Goal: Task Accomplishment & Management: Manage account settings

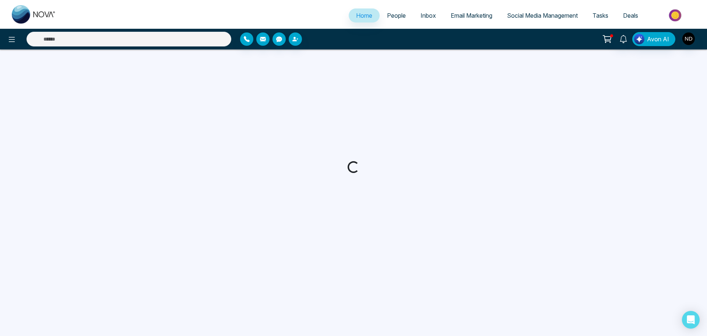
select select "*"
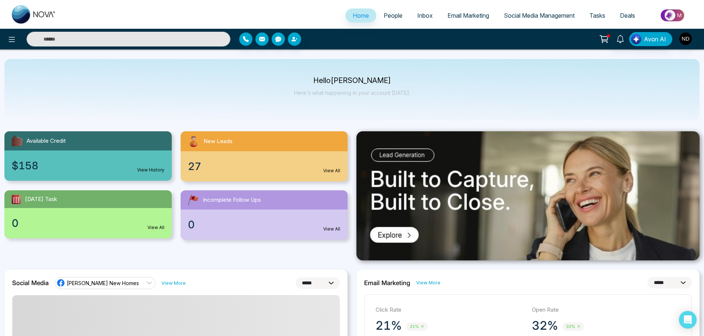
click at [387, 13] on span "People" at bounding box center [392, 15] width 19 height 7
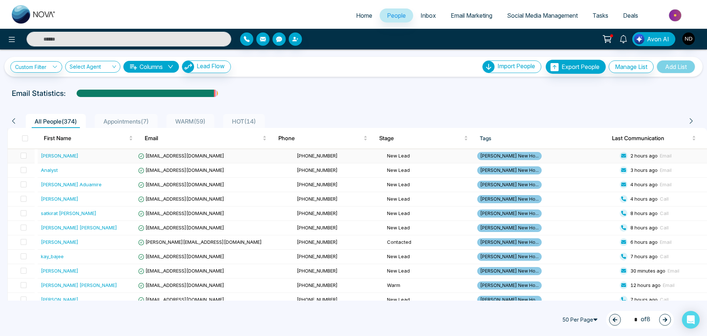
click at [115, 155] on div "[PERSON_NAME]" at bounding box center [88, 155] width 95 height 7
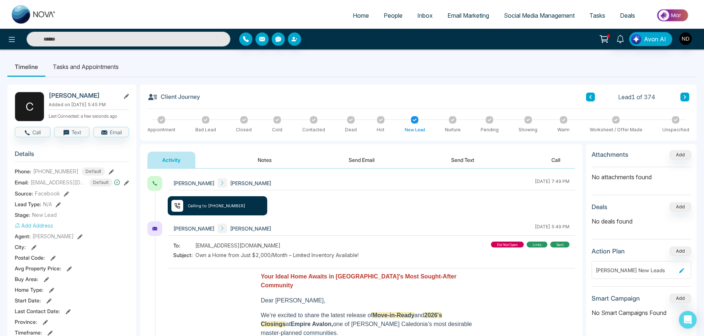
click at [280, 158] on button "Notes" at bounding box center [264, 159] width 43 height 17
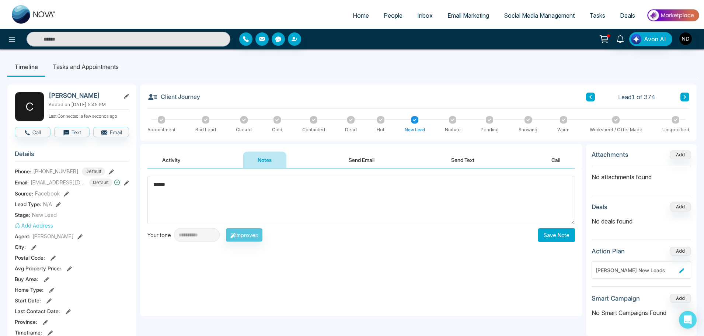
type textarea "******"
click at [560, 240] on button "Save Note" at bounding box center [556, 235] width 37 height 14
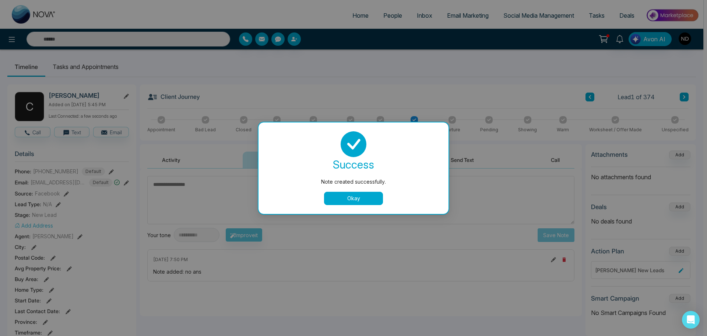
click at [363, 196] on button "Okay" at bounding box center [353, 198] width 59 height 13
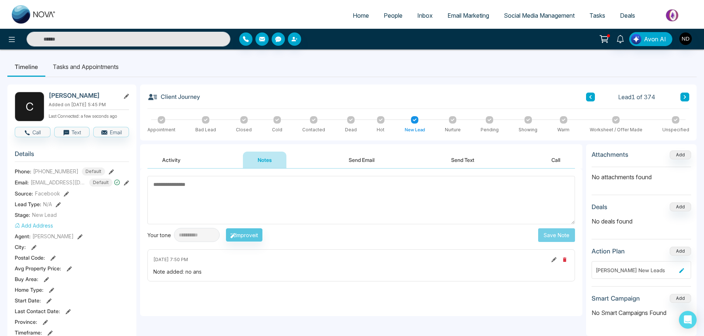
click at [682, 98] on button at bounding box center [684, 96] width 9 height 9
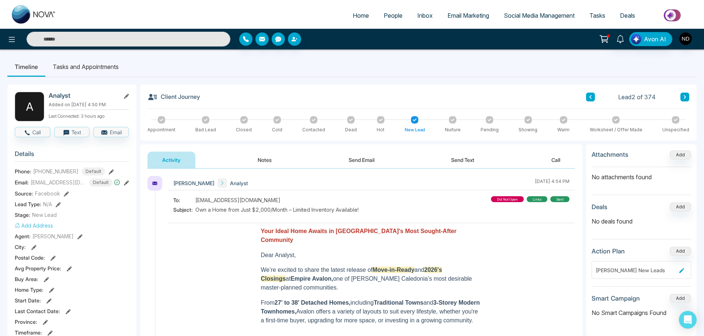
click at [275, 176] on div "[PERSON_NAME] Analyst [DATE] 4:54 PM" at bounding box center [371, 183] width 407 height 14
click at [270, 162] on button "Notes" at bounding box center [264, 159] width 43 height 17
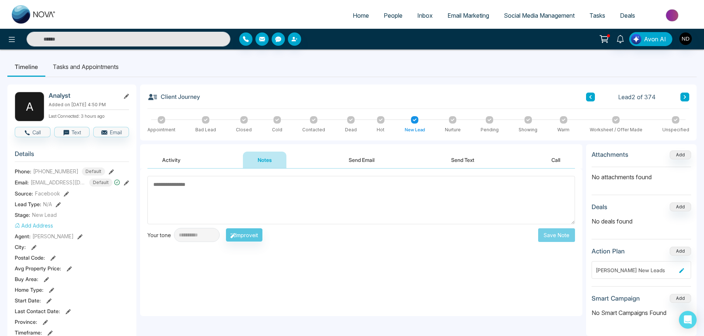
click at [693, 93] on div "Client Journey Lead 2 of 374 Appointment Bad Lead Closed Cold Contacted Dead Ho…" at bounding box center [418, 112] width 556 height 56
click at [684, 98] on icon at bounding box center [684, 97] width 2 height 4
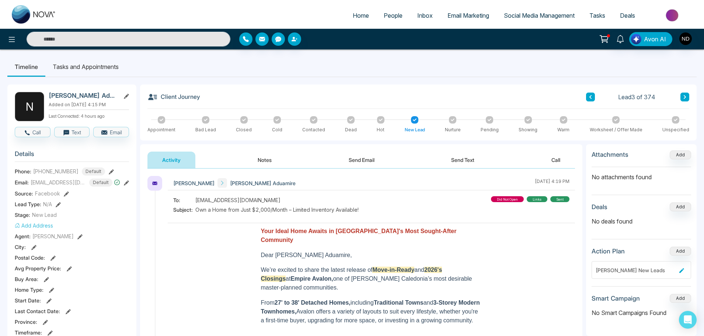
click at [277, 161] on button "Notes" at bounding box center [264, 159] width 43 height 17
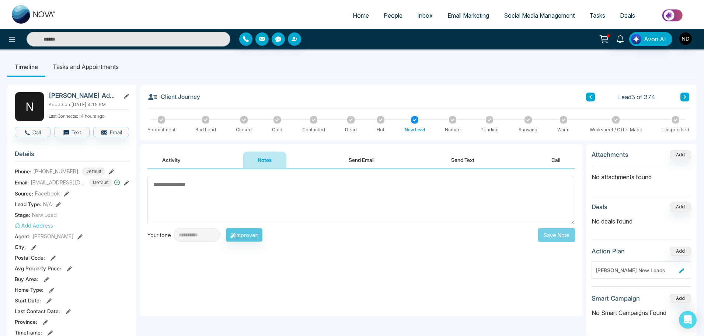
click at [23, 10] on img at bounding box center [34, 14] width 44 height 18
select select "*"
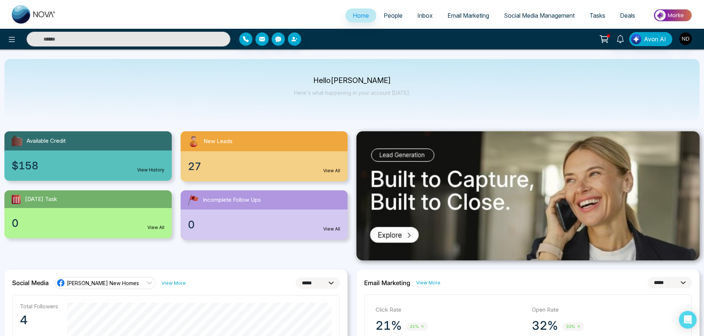
click at [428, 17] on link "Inbox" at bounding box center [425, 15] width 30 height 14
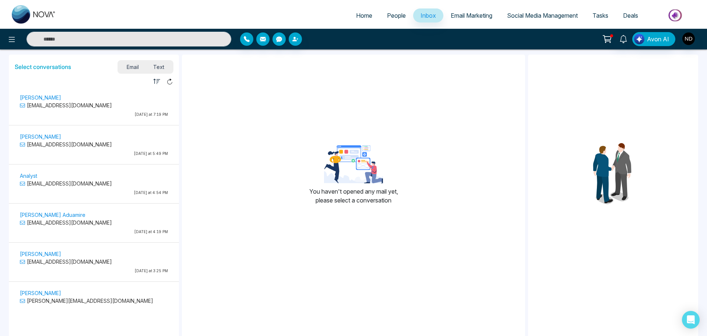
click at [169, 71] on span "Text" at bounding box center [159, 67] width 26 height 10
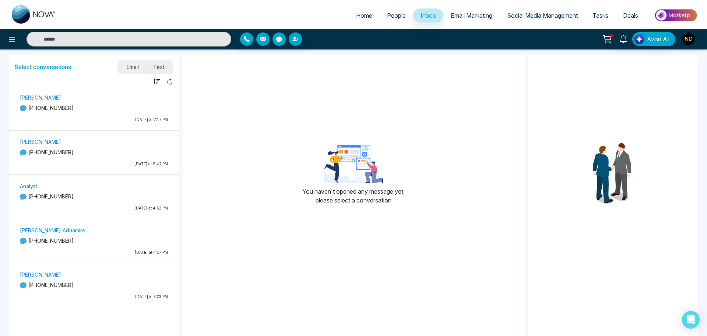
click at [107, 115] on div "[PERSON_NAME] [PHONE_NUMBER] [DATE] at 7:17 PM" at bounding box center [93, 109] width 155 height 33
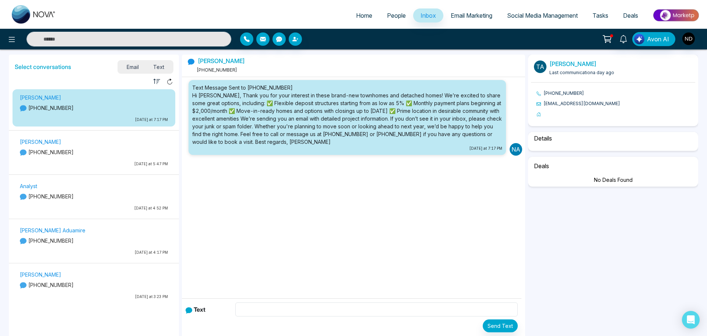
select select "****"
select select "********"
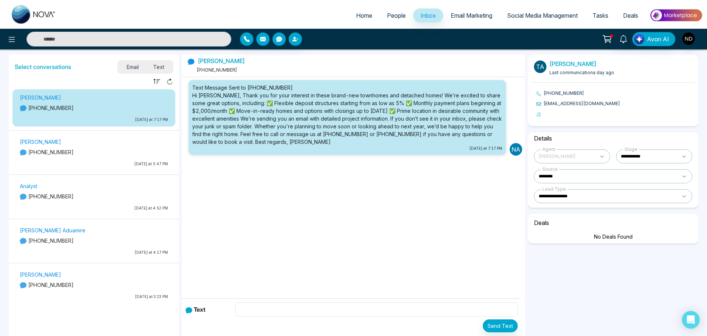
click at [107, 147] on div "[PERSON_NAME] [PHONE_NUMBER] [DATE] at 5:47 PM" at bounding box center [93, 153] width 155 height 33
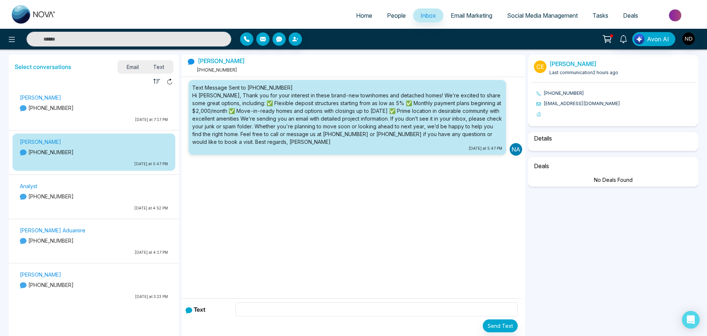
select select "****"
select select "********"
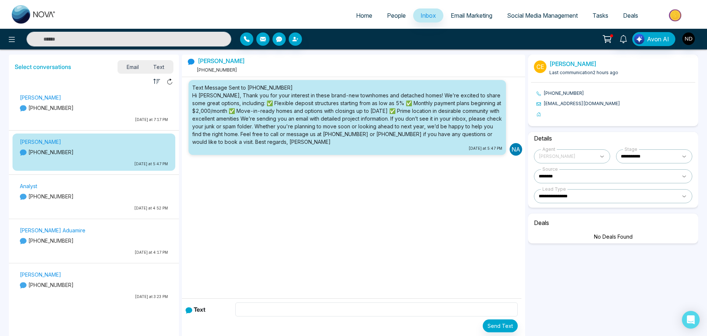
click at [99, 197] on p "[PHONE_NUMBER]" at bounding box center [94, 196] width 148 height 8
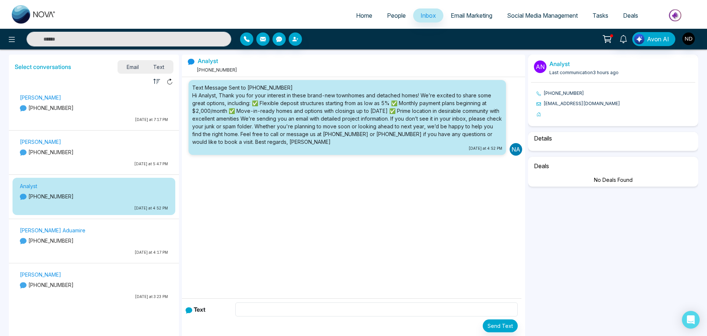
select select "****"
select select "********"
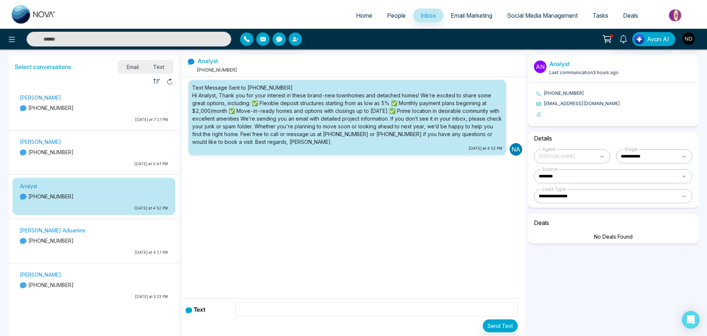
click at [88, 233] on p "[PERSON_NAME] Aduamire" at bounding box center [94, 230] width 148 height 8
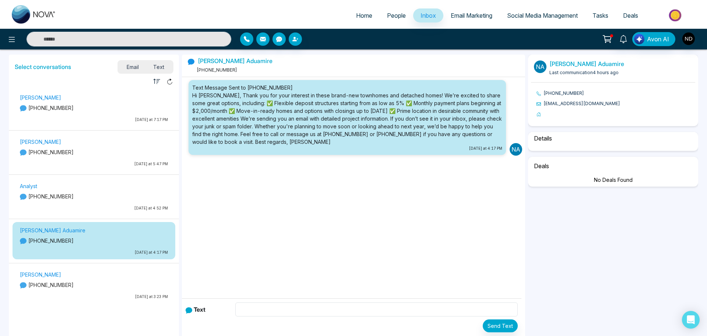
select select "****"
select select "********"
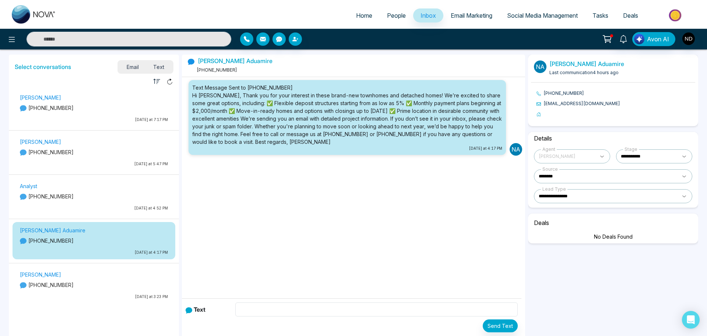
click at [97, 281] on p "[PHONE_NUMBER]" at bounding box center [94, 285] width 148 height 8
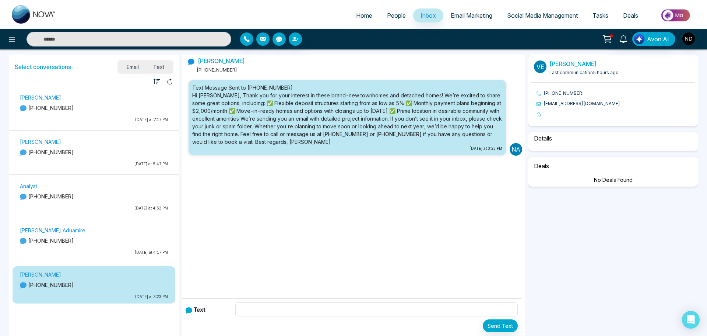
select select "****"
select select "********"
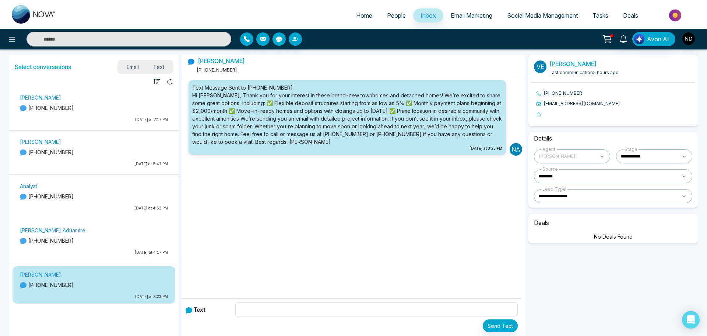
scroll to position [191, 0]
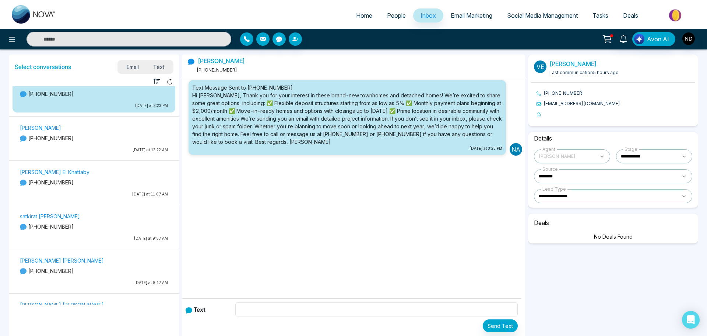
click at [48, 7] on img at bounding box center [34, 14] width 44 height 18
select select "*"
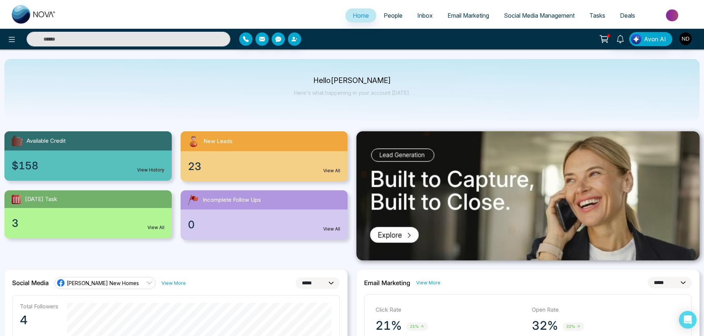
click at [389, 8] on ul "Home People Inbox Email Marketing Social Media Management Tasks Deals" at bounding box center [381, 16] width 636 height 20
click at [389, 11] on link "People" at bounding box center [393, 15] width 34 height 14
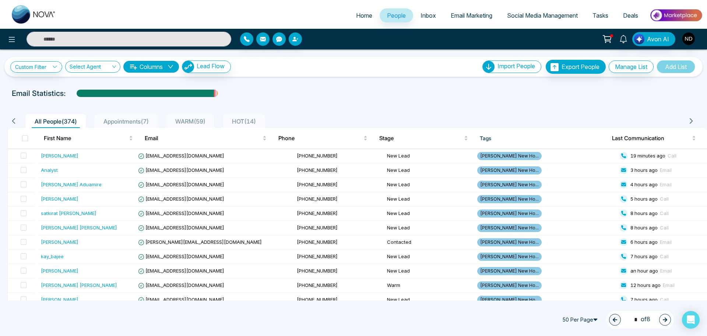
click at [209, 120] on span "WARM ( 59 )" at bounding box center [190, 121] width 36 height 7
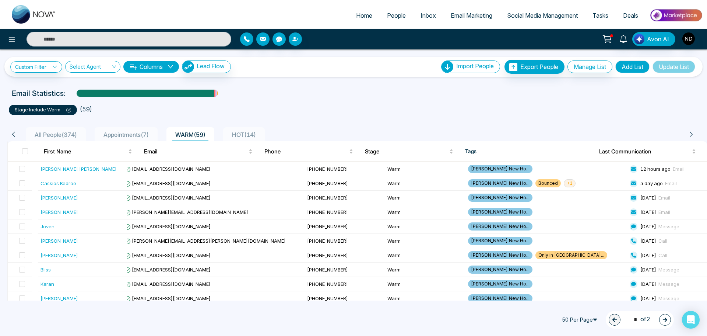
click at [256, 127] on li "HOT ( 14 )" at bounding box center [244, 134] width 42 height 14
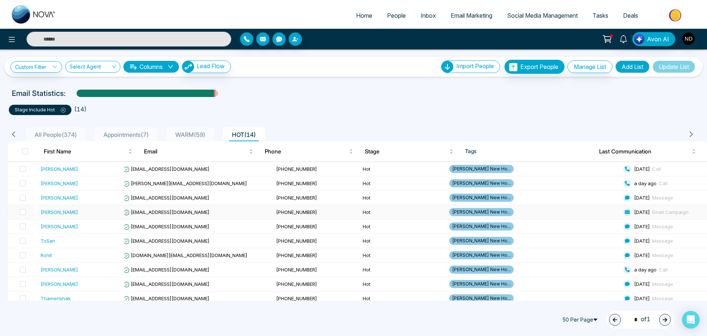
scroll to position [63, 0]
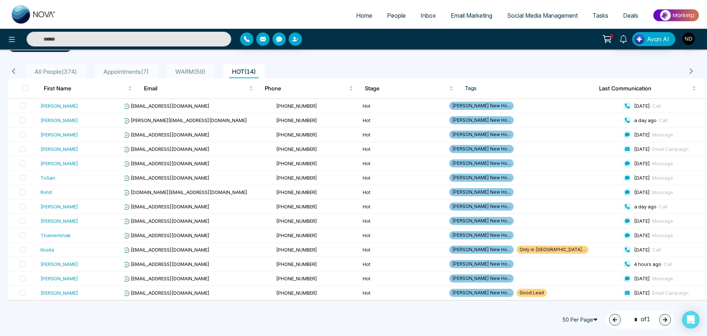
click at [118, 68] on span "Appointments ( 7 )" at bounding box center [126, 71] width 51 height 7
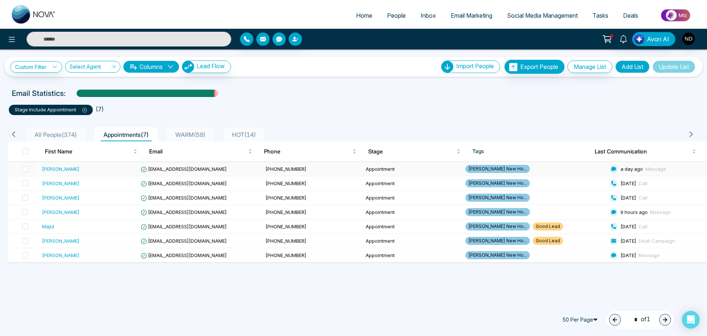
click at [117, 174] on td "[PERSON_NAME]" at bounding box center [89, 169] width 100 height 14
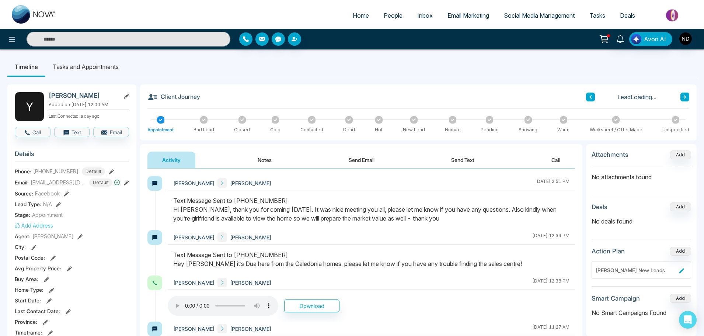
click at [450, 162] on button "Send Text" at bounding box center [462, 159] width 53 height 17
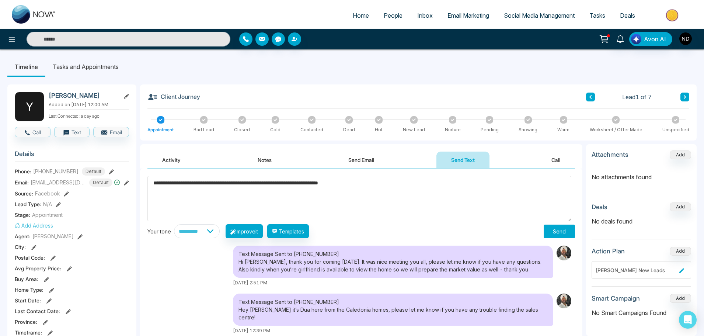
type textarea "**********"
click at [549, 235] on button "Send" at bounding box center [558, 231] width 31 height 14
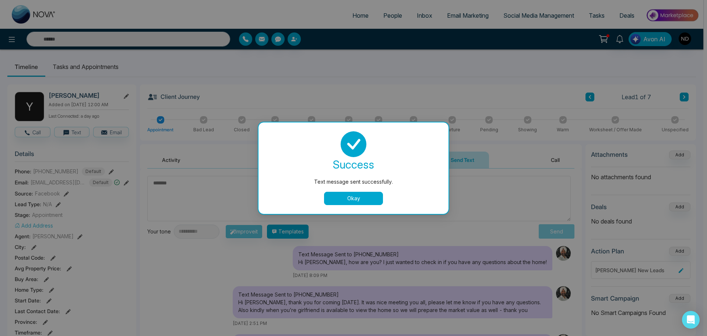
click at [375, 199] on button "Okay" at bounding box center [353, 198] width 59 height 13
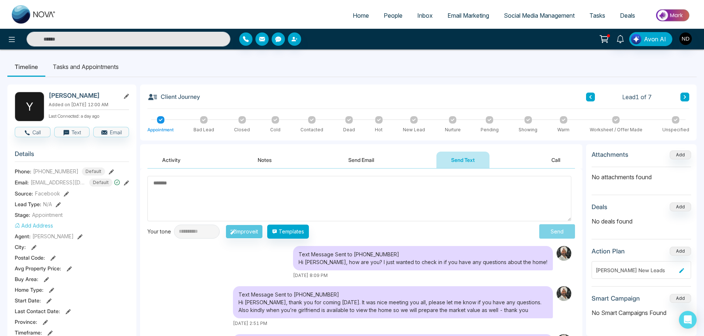
click at [687, 98] on button at bounding box center [684, 96] width 9 height 9
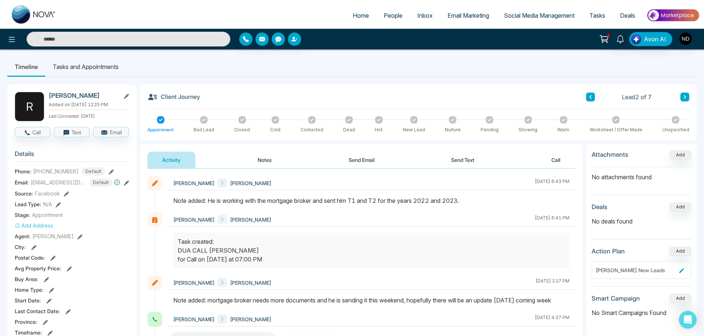
click at [683, 98] on icon at bounding box center [685, 97] width 4 height 4
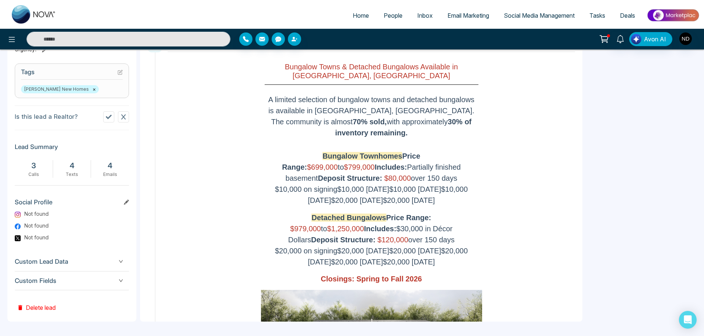
click at [388, 14] on span "People" at bounding box center [392, 15] width 19 height 7
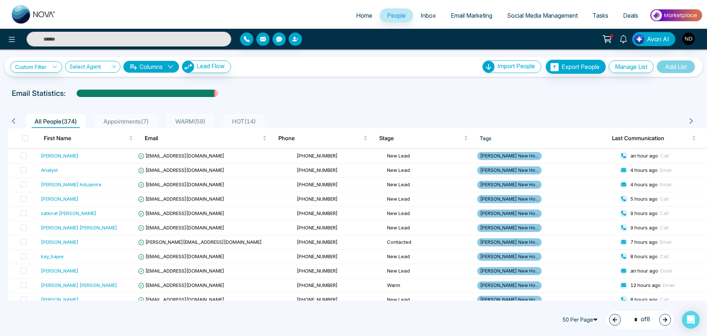
click at [143, 122] on span "Appointments ( 7 )" at bounding box center [126, 121] width 51 height 7
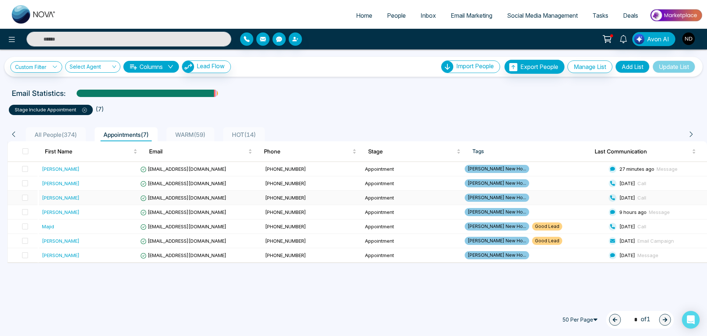
click at [110, 195] on div "[PERSON_NAME]" at bounding box center [89, 197] width 94 height 7
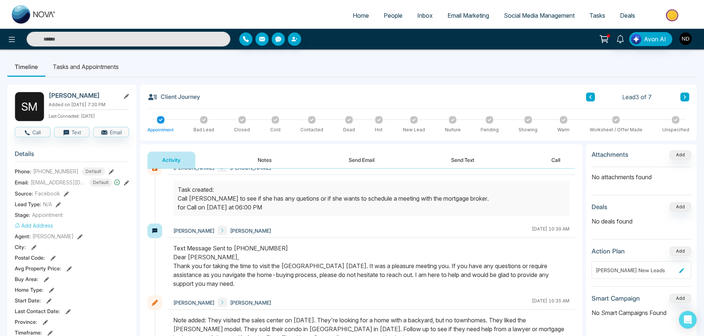
scroll to position [1216, 0]
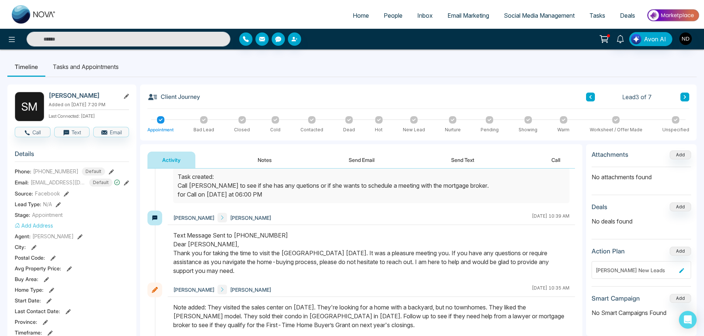
click at [680, 98] on div "Lead 3 of 7" at bounding box center [637, 96] width 103 height 9
click at [682, 98] on button at bounding box center [684, 96] width 9 height 9
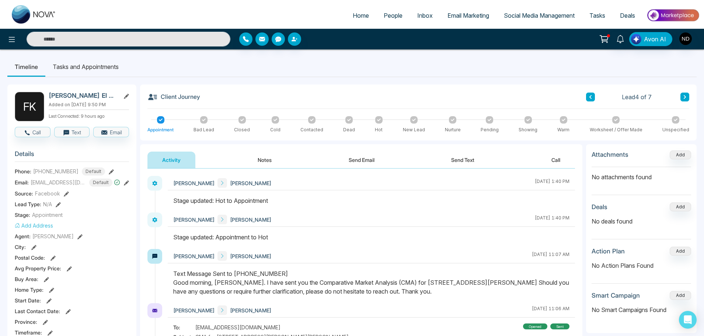
click at [533, 327] on div "Opened" at bounding box center [535, 326] width 24 height 6
click at [682, 98] on button at bounding box center [684, 96] width 9 height 9
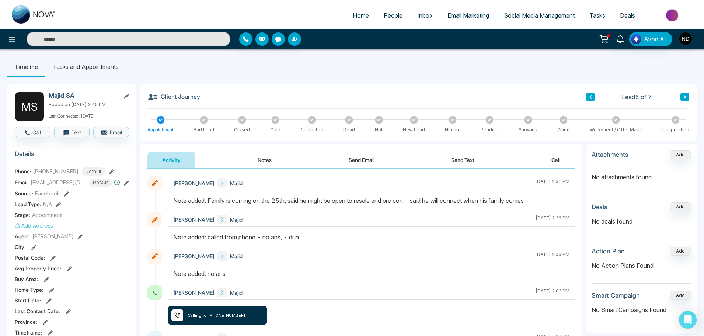
click at [80, 64] on li "Tasks and Appointments" at bounding box center [85, 67] width 81 height 20
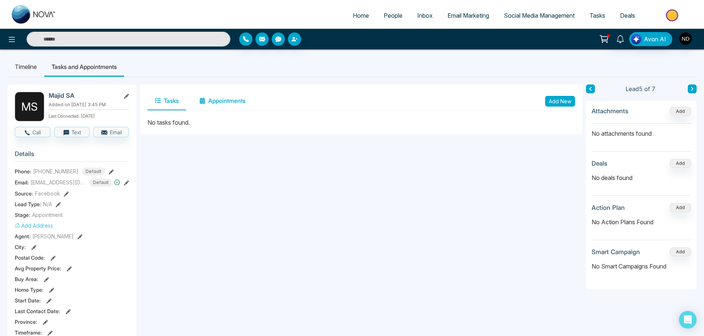
click at [248, 101] on button "Appointments" at bounding box center [222, 101] width 61 height 18
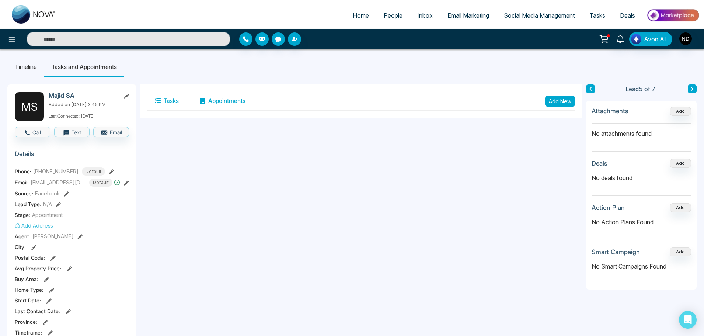
click at [179, 98] on button "Tasks" at bounding box center [166, 101] width 39 height 18
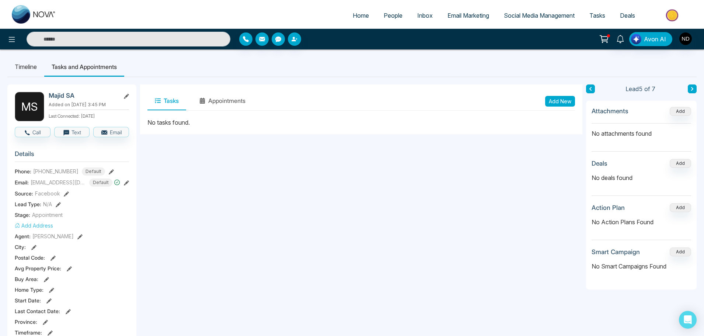
click at [562, 101] on button "Add New" at bounding box center [560, 101] width 30 height 11
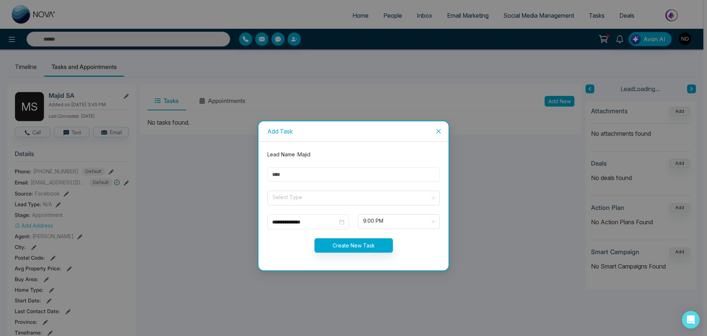
click at [345, 179] on input "text" at bounding box center [353, 174] width 172 height 14
type input "*"
type input "**********"
click at [332, 196] on input "search" at bounding box center [351, 196] width 158 height 11
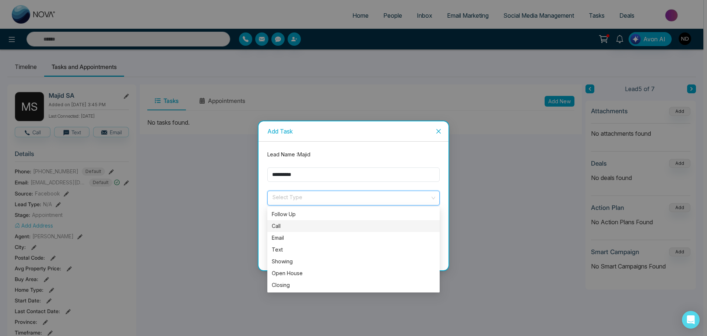
click at [318, 221] on div "Call" at bounding box center [353, 226] width 172 height 12
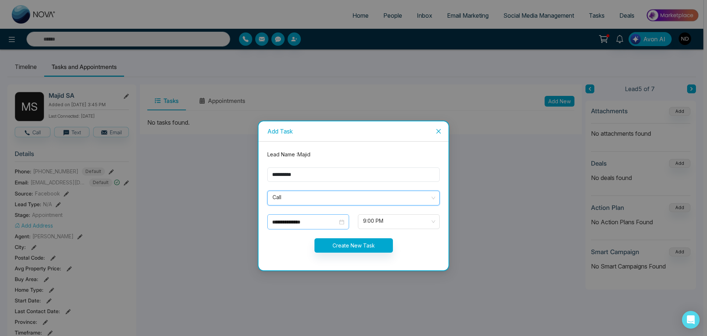
click at [316, 220] on input "**********" at bounding box center [305, 222] width 66 height 8
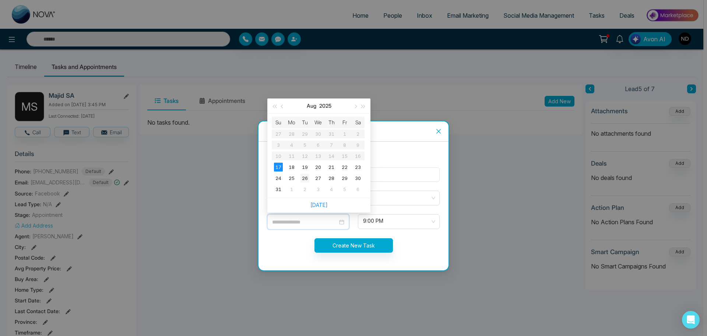
type input "**********"
click at [309, 178] on div "26" at bounding box center [305, 178] width 9 height 9
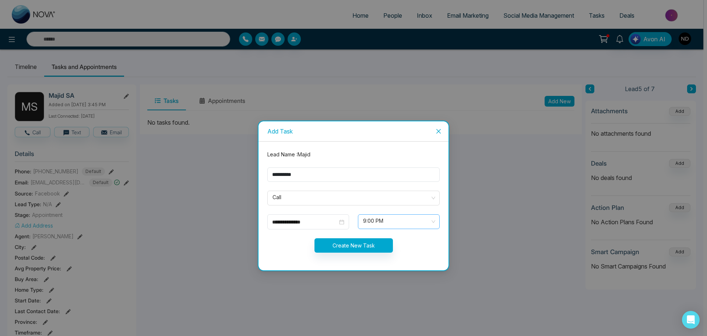
click at [378, 225] on span "9:00 PM" at bounding box center [398, 221] width 71 height 13
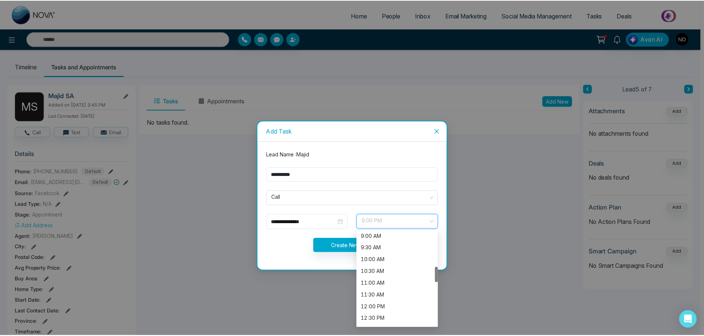
scroll to position [177, 0]
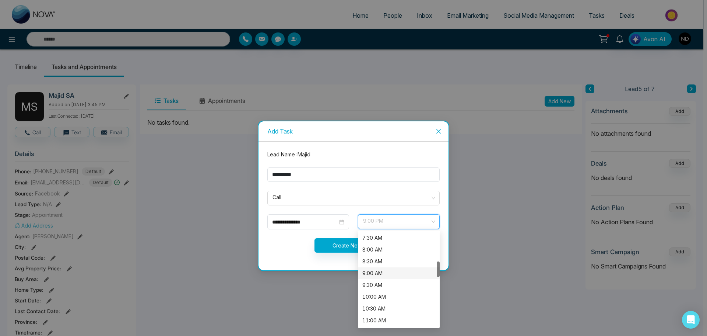
click at [387, 274] on div "9:00 AM" at bounding box center [398, 273] width 73 height 8
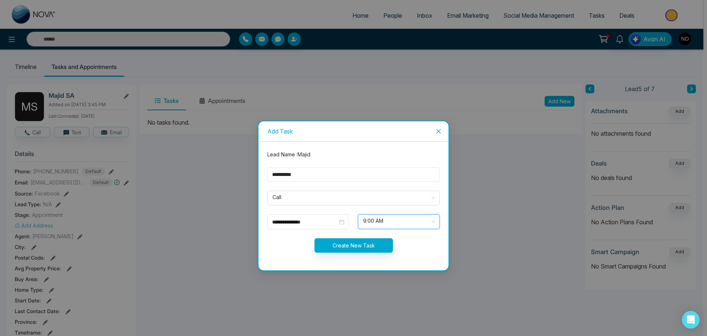
click at [395, 223] on span "9:00 AM" at bounding box center [398, 221] width 71 height 13
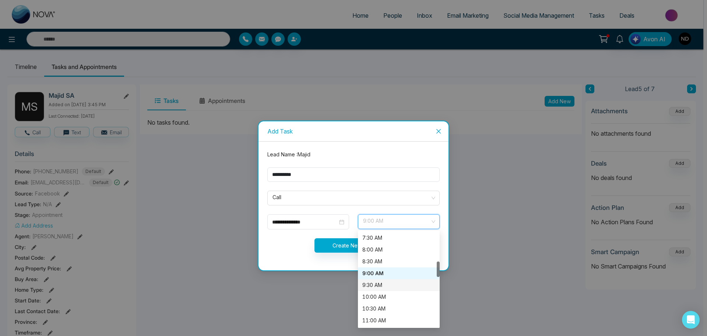
click at [388, 285] on div "9:30 AM" at bounding box center [398, 285] width 73 height 8
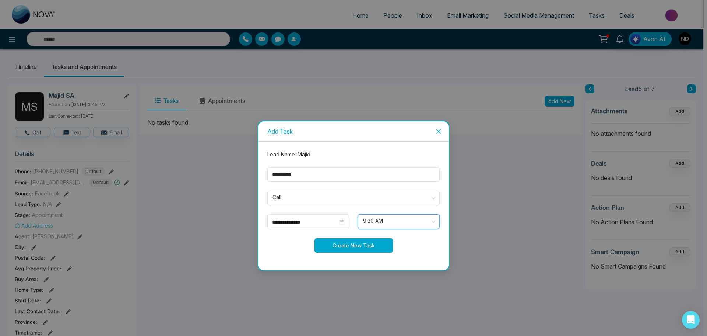
click at [354, 247] on button "Create New Task" at bounding box center [354, 245] width 78 height 14
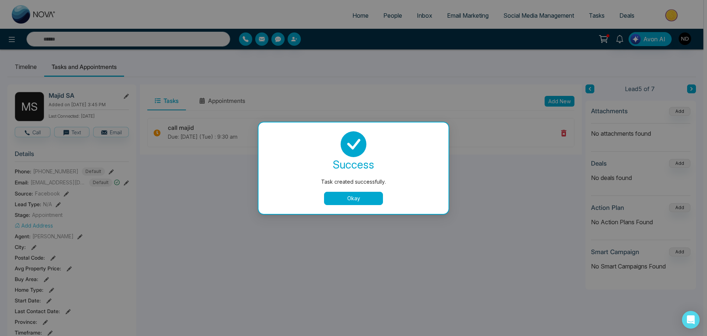
click at [375, 200] on button "Okay" at bounding box center [353, 198] width 59 height 13
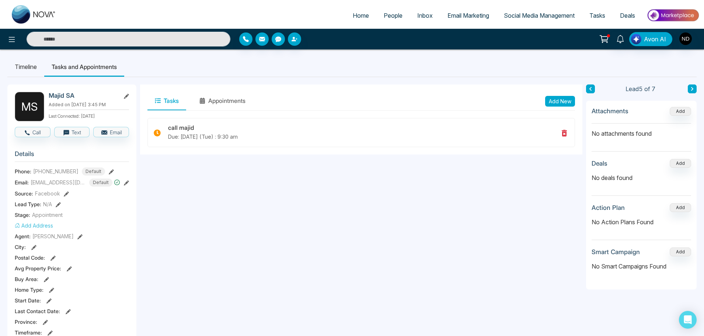
click at [690, 91] on icon at bounding box center [692, 89] width 4 height 4
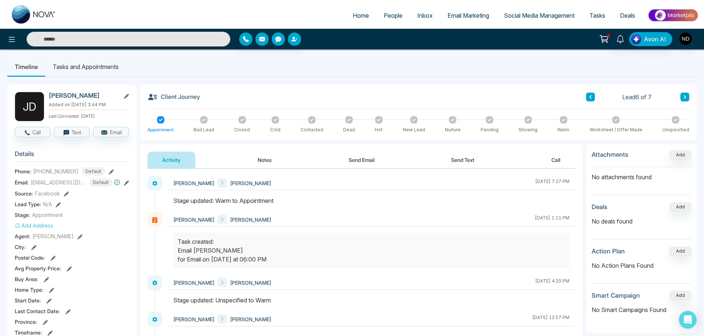
click at [250, 162] on button "Notes" at bounding box center [264, 159] width 43 height 17
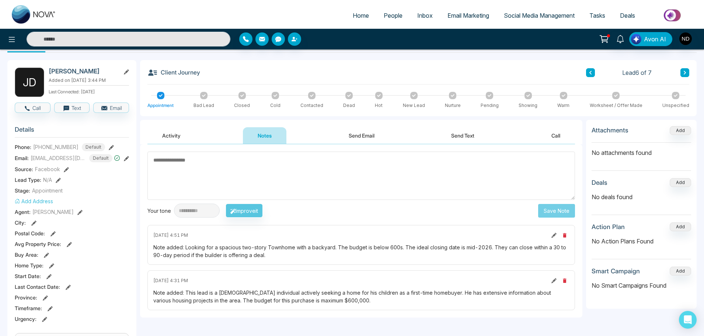
scroll to position [37, 0]
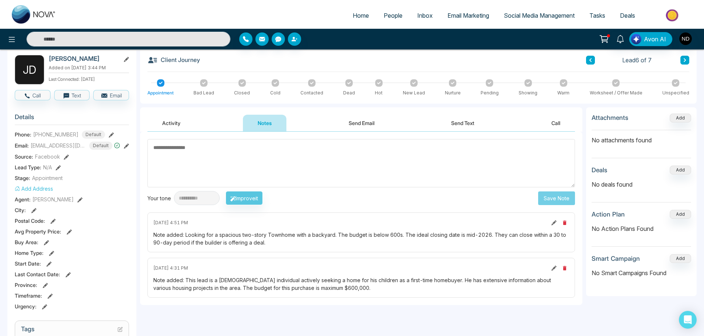
drag, startPoint x: 113, startPoint y: 59, endPoint x: 50, endPoint y: 59, distance: 63.4
click at [50, 59] on h2 "[PERSON_NAME]" at bounding box center [83, 58] width 69 height 7
copy h2 "[PERSON_NAME]"
click at [689, 61] on button at bounding box center [684, 60] width 9 height 9
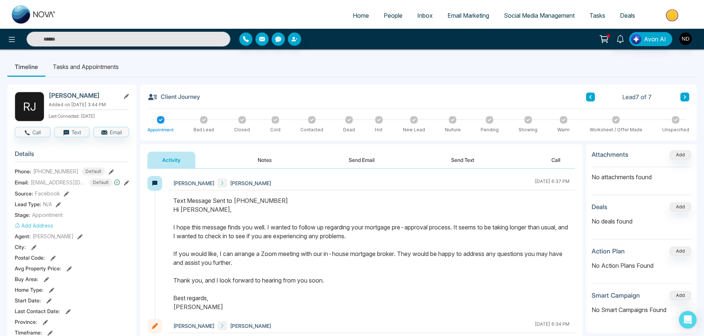
click at [255, 158] on button "Notes" at bounding box center [264, 159] width 43 height 17
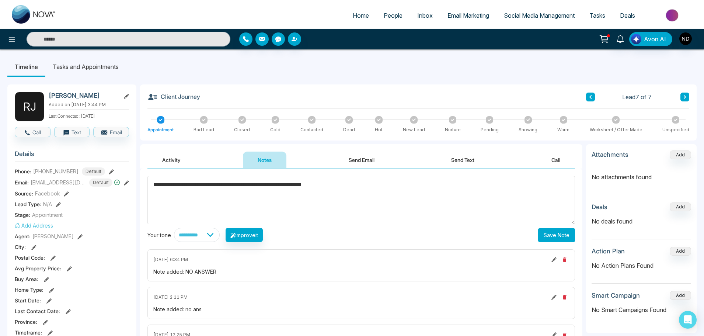
type textarea "**********"
click at [555, 240] on button "Save Note" at bounding box center [556, 235] width 37 height 14
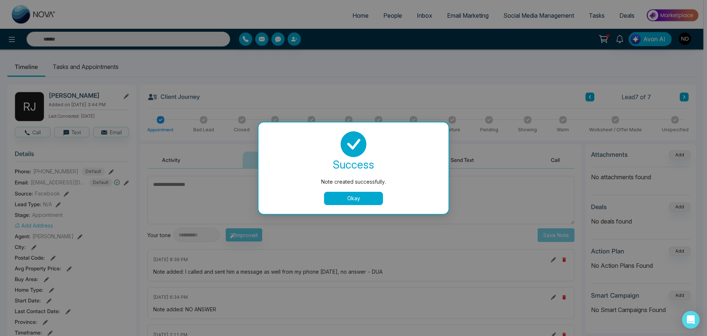
click at [348, 199] on button "Okay" at bounding box center [353, 198] width 59 height 13
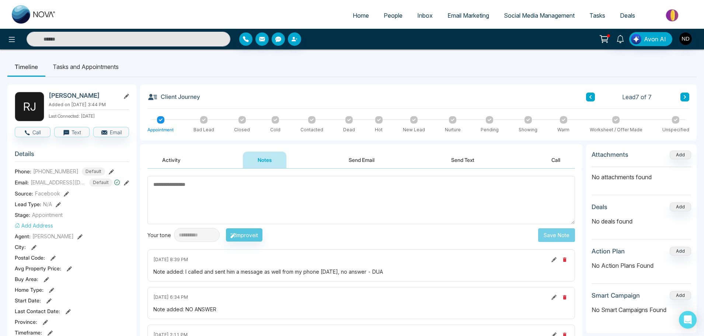
click at [382, 21] on link "People" at bounding box center [393, 15] width 34 height 14
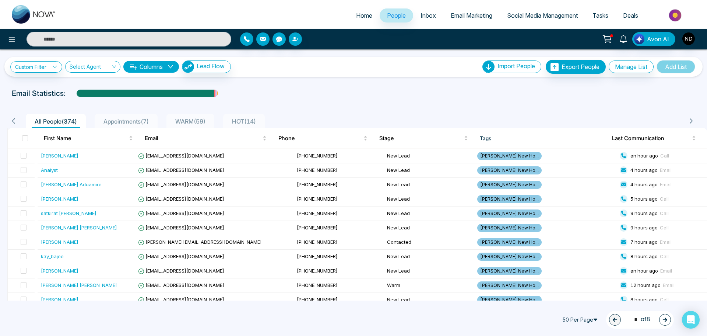
click at [175, 120] on li "WARM ( 59 )" at bounding box center [191, 121] width 48 height 14
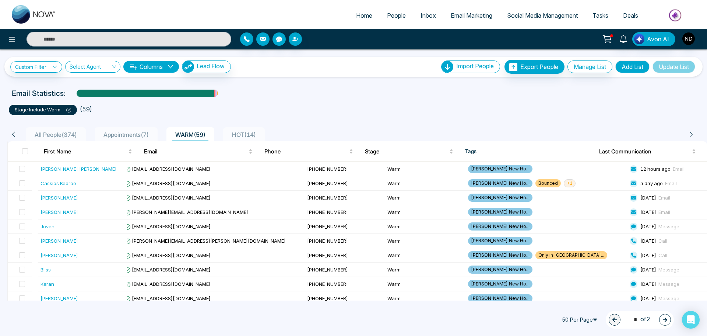
click at [666, 319] on icon "button" at bounding box center [665, 319] width 4 height 4
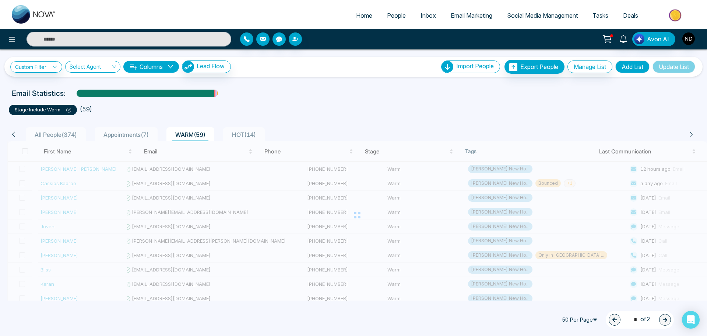
type input "*"
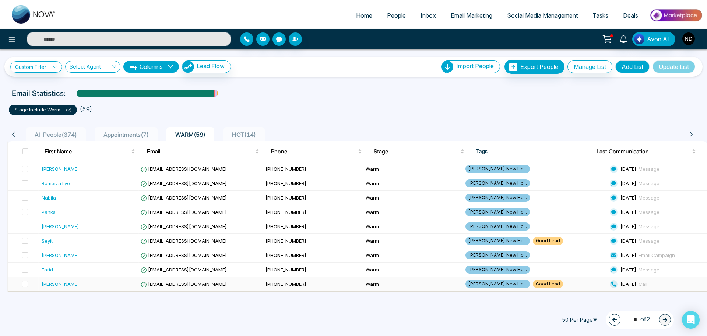
click at [101, 281] on div "[PERSON_NAME]" at bounding box center [89, 283] width 94 height 7
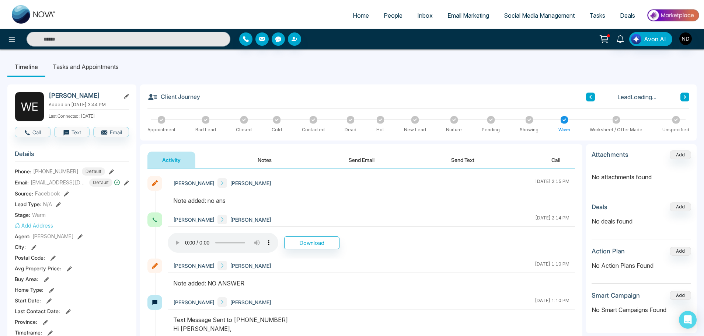
click at [262, 157] on button "Notes" at bounding box center [264, 159] width 43 height 17
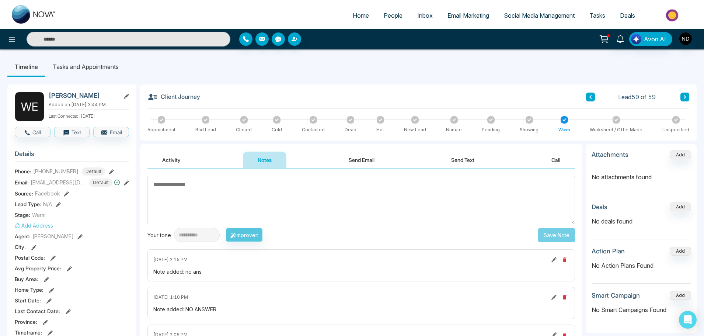
click at [589, 99] on button at bounding box center [590, 96] width 9 height 9
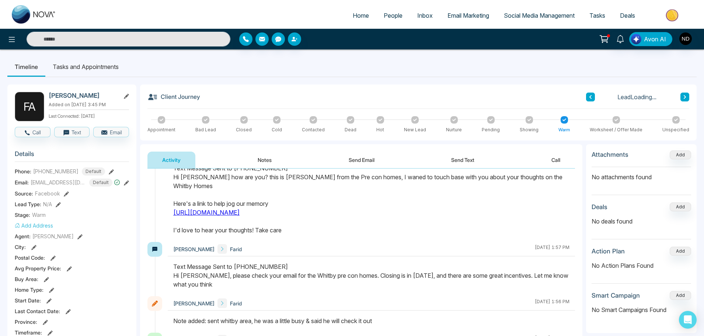
scroll to position [74, 0]
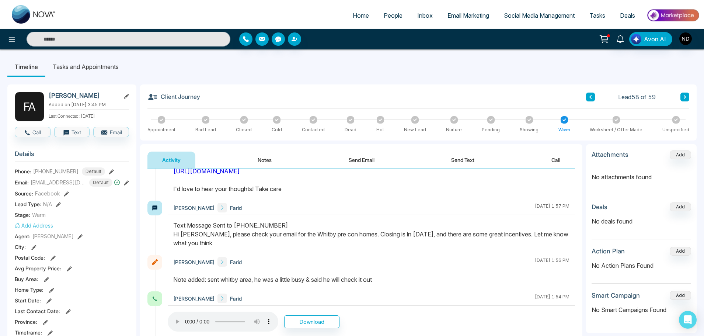
click at [262, 158] on button "Notes" at bounding box center [264, 159] width 43 height 17
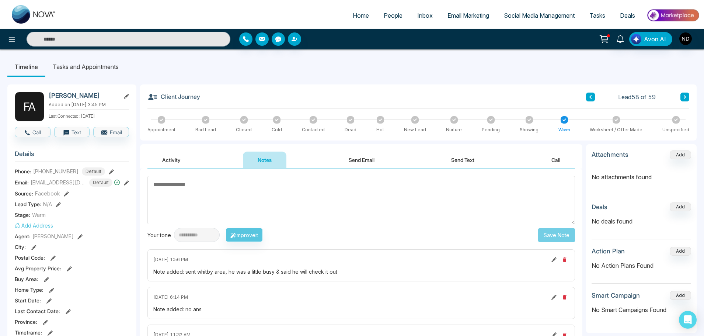
click at [169, 162] on button "Activity" at bounding box center [171, 159] width 48 height 17
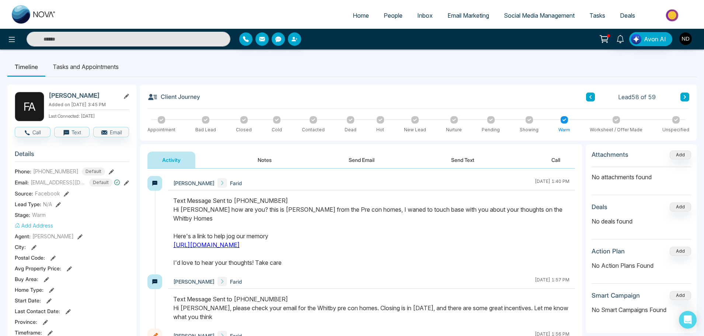
click at [472, 162] on button "Send Text" at bounding box center [462, 159] width 53 height 17
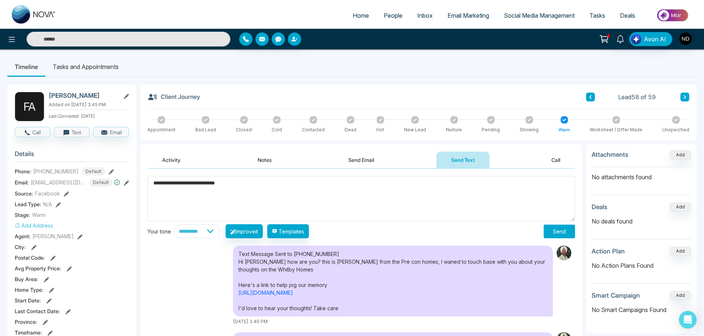
type textarea "**********"
click at [270, 157] on button "Notes" at bounding box center [264, 159] width 43 height 17
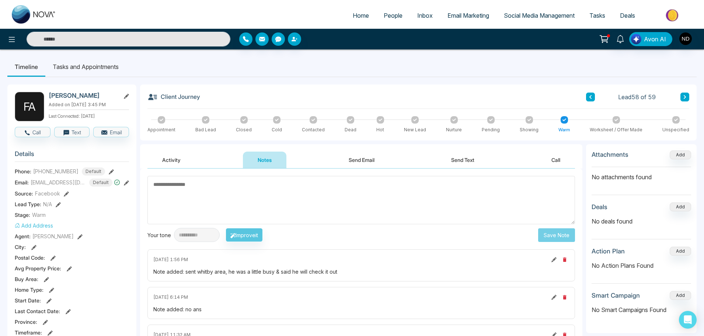
click at [187, 161] on button "Activity" at bounding box center [171, 159] width 48 height 17
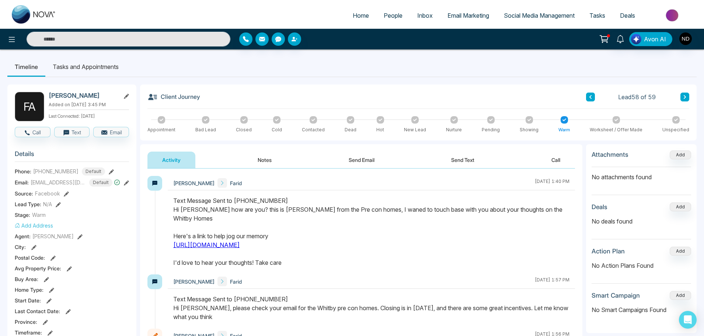
click at [280, 165] on button "Notes" at bounding box center [264, 159] width 43 height 17
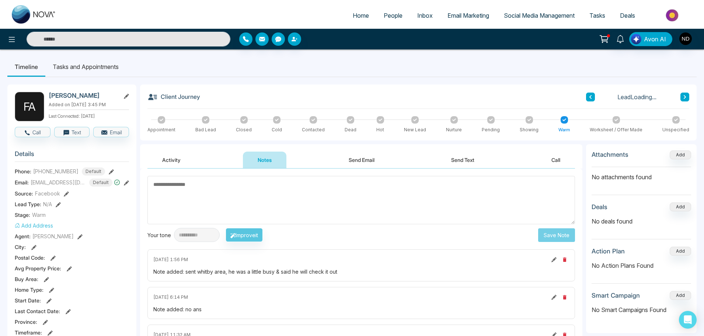
click at [462, 159] on button "Send Text" at bounding box center [462, 159] width 53 height 17
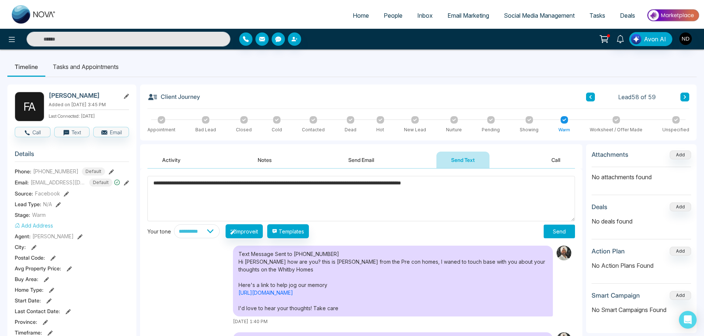
type textarea "**********"
click at [554, 230] on button "Send" at bounding box center [558, 231] width 31 height 14
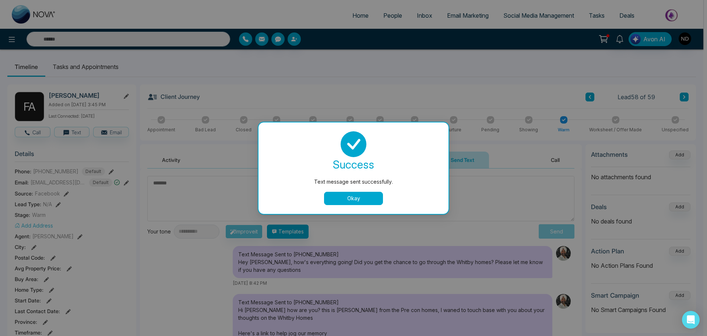
click at [348, 202] on button "Okay" at bounding box center [353, 198] width 59 height 13
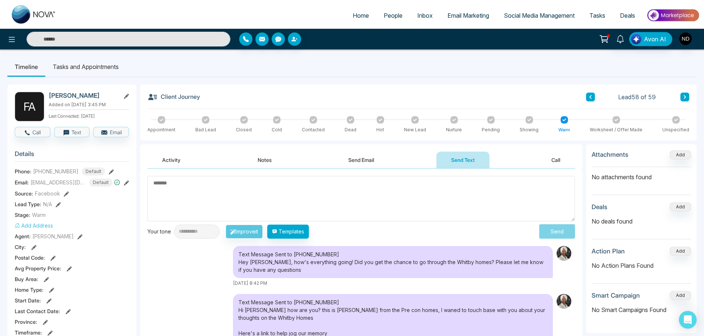
click at [595, 96] on div "Lead 58 of 59" at bounding box center [637, 96] width 103 height 9
click at [591, 97] on icon at bounding box center [590, 97] width 4 height 4
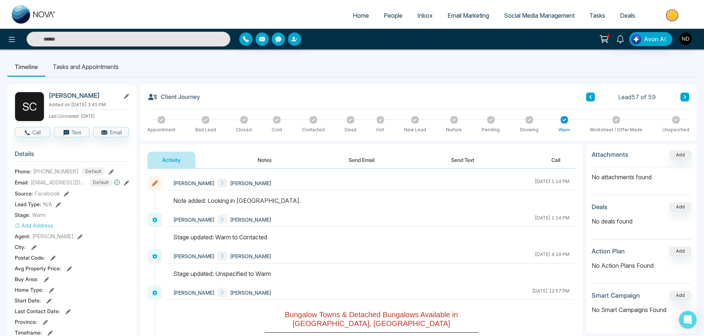
click at [259, 164] on button "Notes" at bounding box center [264, 159] width 43 height 17
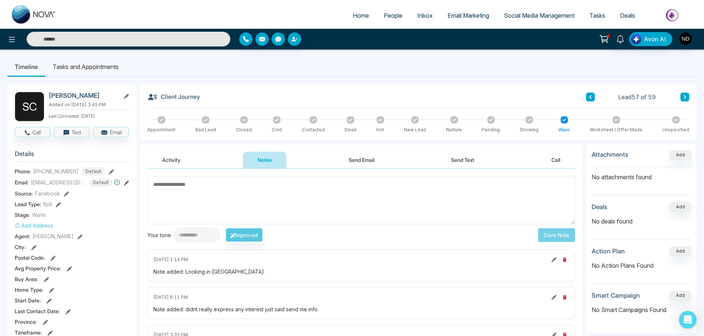
click at [273, 122] on div at bounding box center [276, 119] width 7 height 7
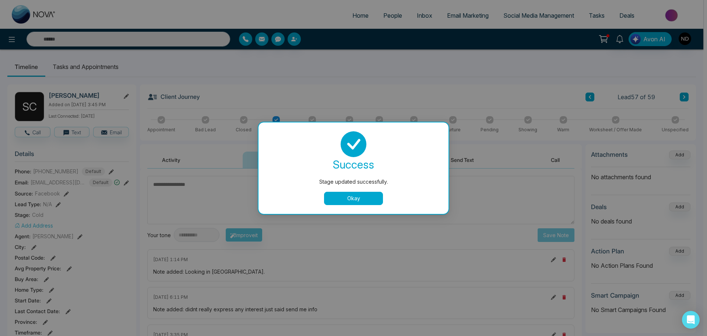
click at [354, 201] on button "Okay" at bounding box center [353, 198] width 59 height 13
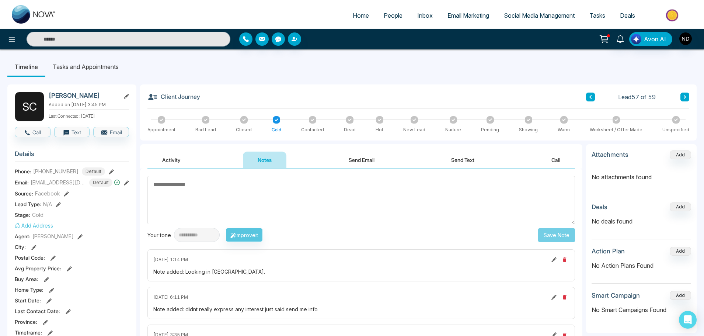
click at [592, 99] on button at bounding box center [590, 96] width 9 height 9
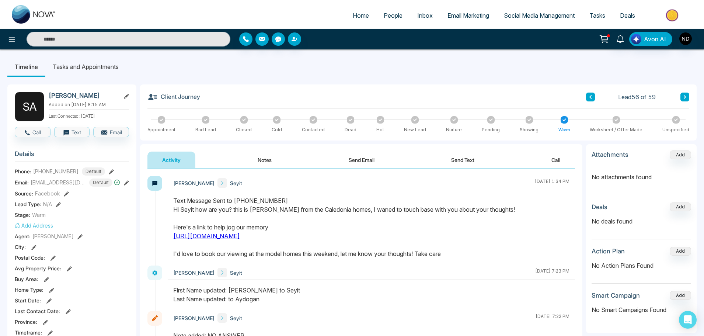
click at [263, 162] on button "Notes" at bounding box center [264, 159] width 43 height 17
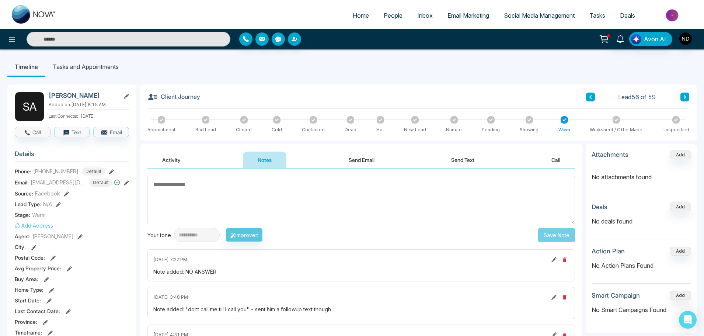
click at [275, 120] on icon at bounding box center [277, 119] width 4 height 3
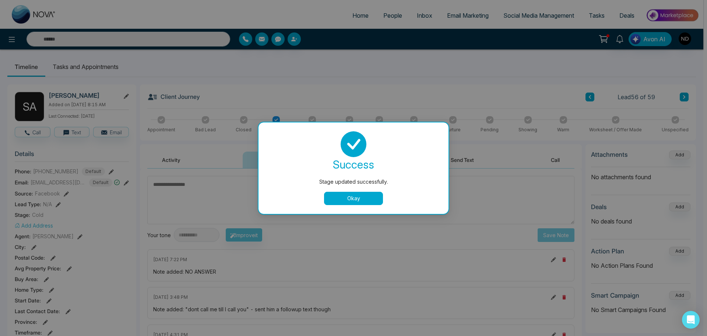
click at [346, 200] on button "Okay" at bounding box center [353, 198] width 59 height 13
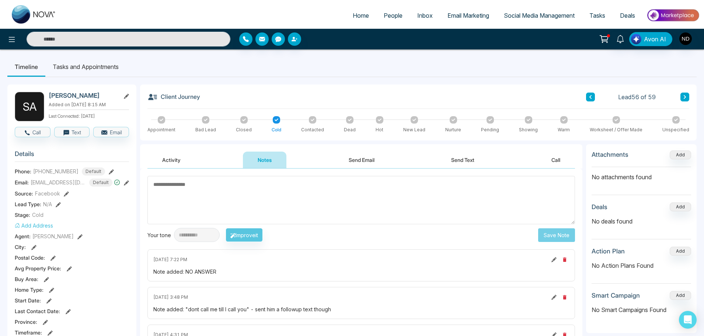
click at [586, 95] on button at bounding box center [590, 96] width 9 height 9
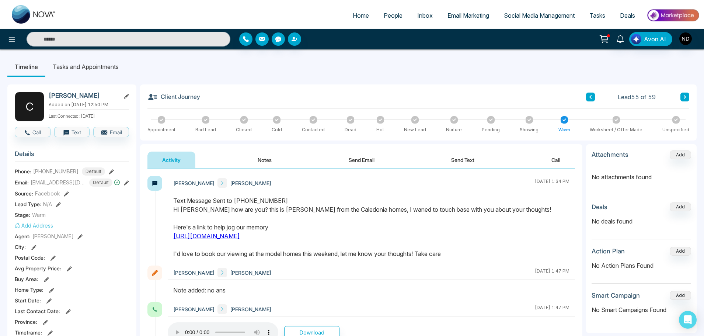
click at [260, 164] on button "Notes" at bounding box center [264, 159] width 43 height 17
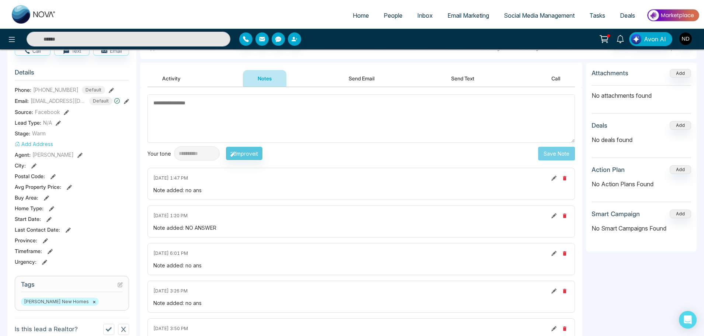
scroll to position [74, 0]
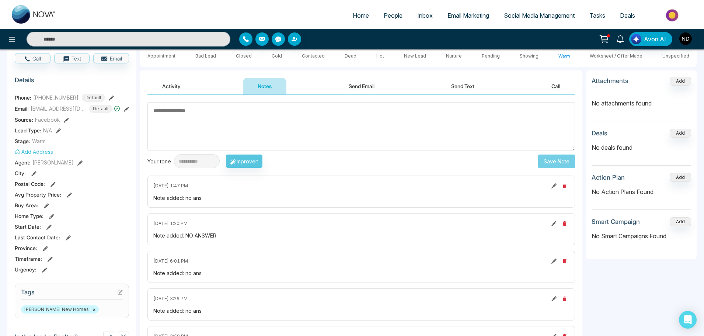
click at [187, 85] on button "Activity" at bounding box center [171, 86] width 48 height 17
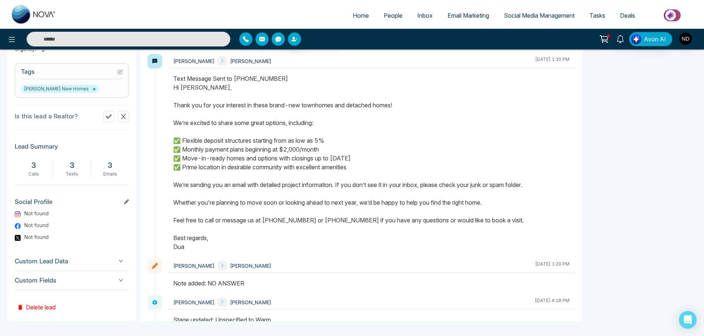
drag, startPoint x: 164, startPoint y: 295, endPoint x: 177, endPoint y: 220, distance: 75.6
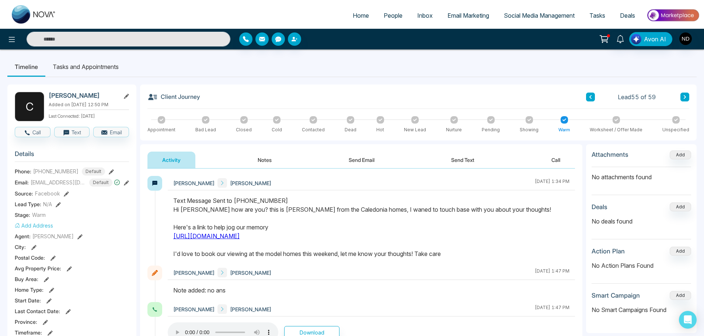
click at [276, 119] on icon at bounding box center [277, 119] width 4 height 3
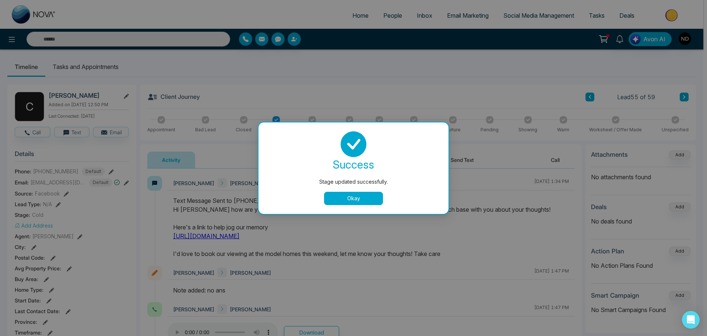
click at [337, 197] on button "Okay" at bounding box center [353, 198] width 59 height 13
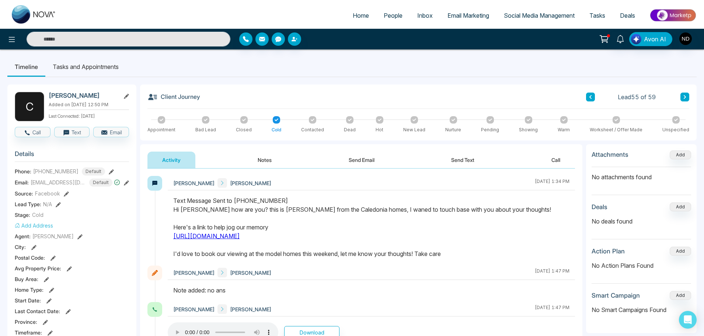
click at [589, 99] on button at bounding box center [590, 96] width 9 height 9
click at [264, 162] on button "Notes" at bounding box center [264, 159] width 43 height 17
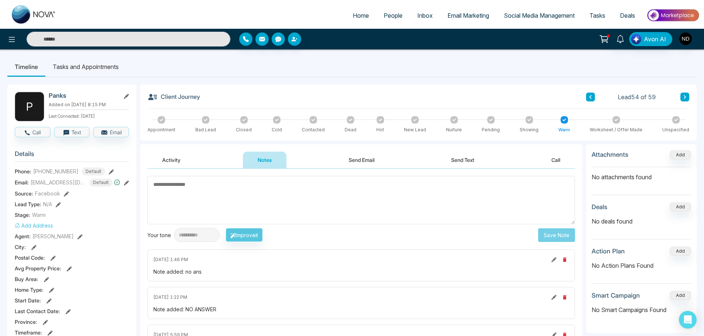
click at [169, 167] on button "Activity" at bounding box center [171, 159] width 48 height 17
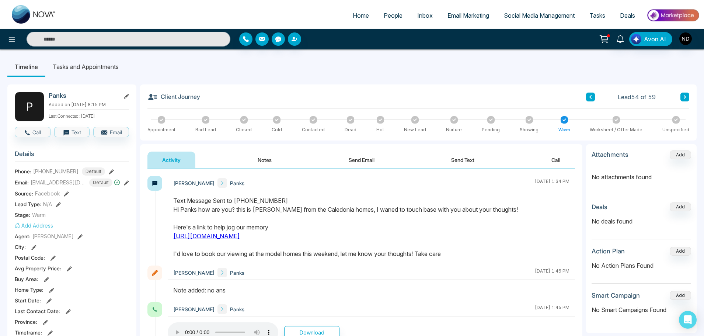
click at [590, 99] on icon at bounding box center [590, 97] width 4 height 4
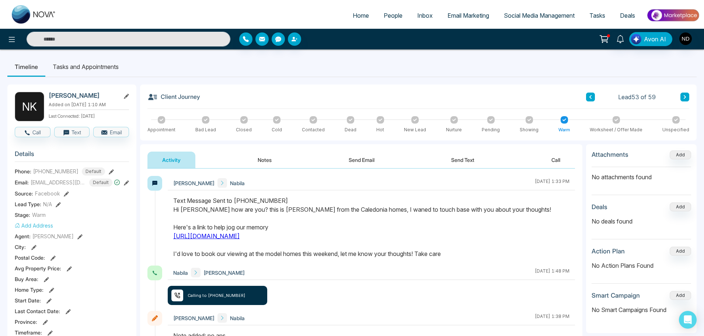
click at [260, 162] on button "Notes" at bounding box center [264, 159] width 43 height 17
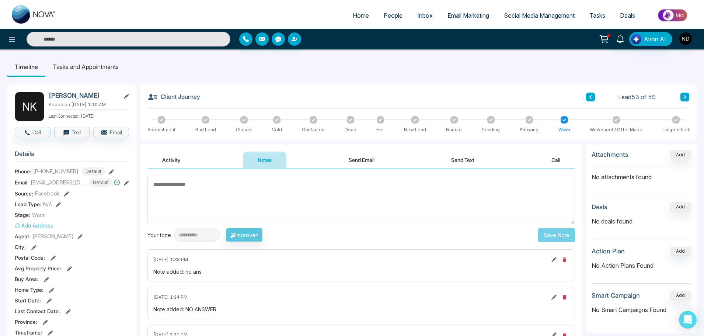
click at [589, 97] on icon at bounding box center [590, 97] width 4 height 4
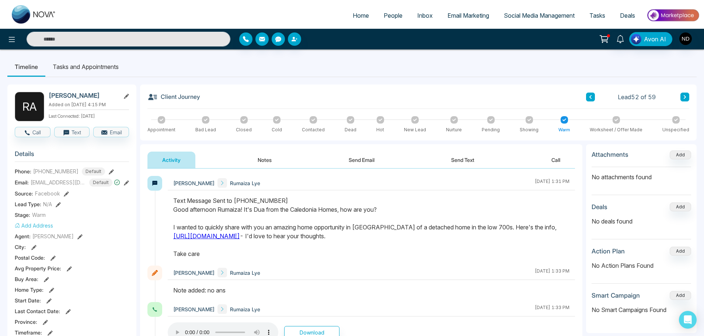
click at [275, 119] on icon at bounding box center [277, 120] width 4 height 4
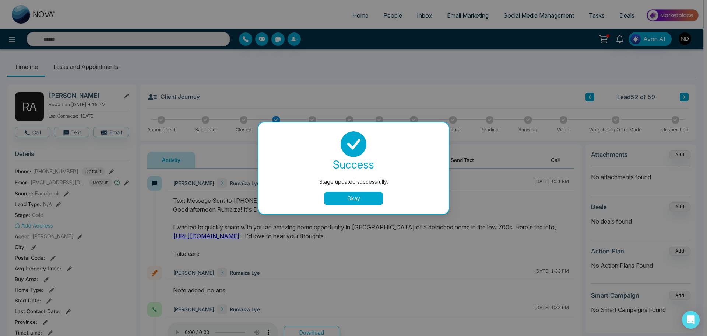
drag, startPoint x: 347, startPoint y: 197, endPoint x: 355, endPoint y: 185, distance: 14.7
click at [351, 193] on button "Okay" at bounding box center [353, 198] width 59 height 13
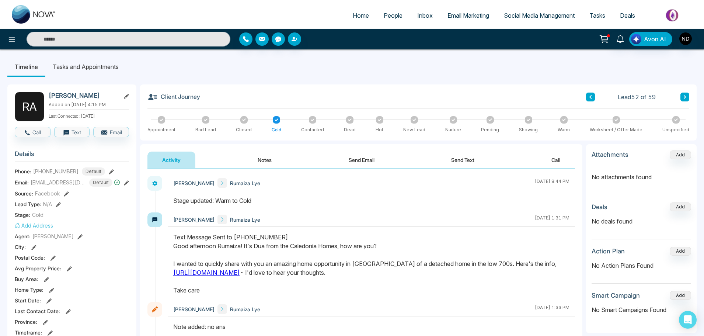
click at [592, 99] on button at bounding box center [590, 96] width 9 height 9
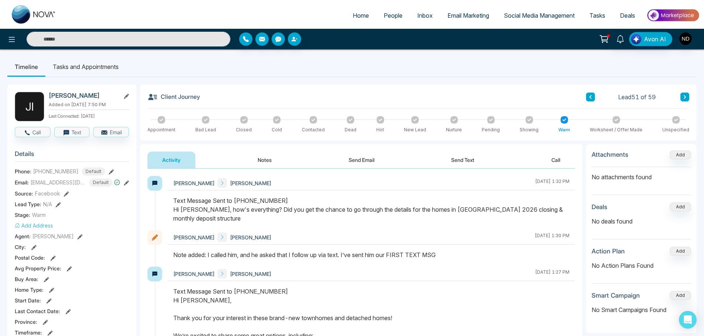
click at [589, 100] on button at bounding box center [590, 96] width 9 height 9
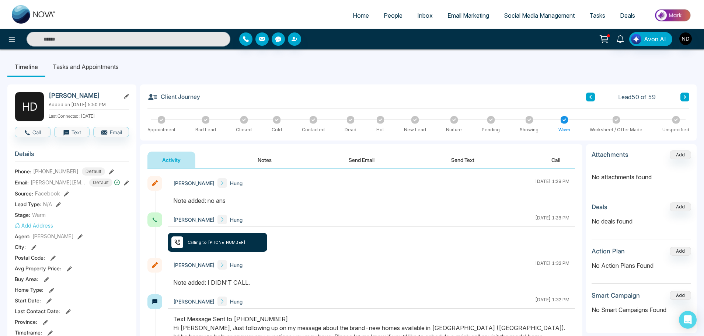
click at [252, 160] on button "Notes" at bounding box center [264, 159] width 43 height 17
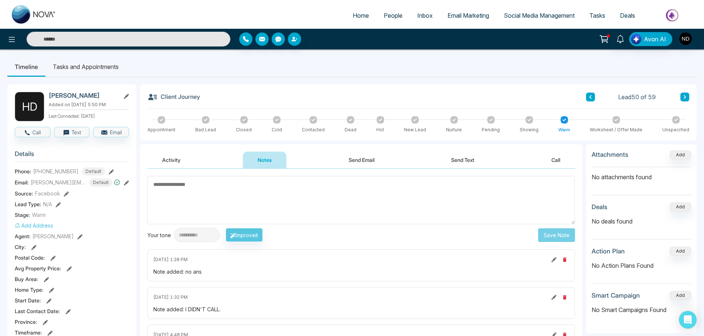
click at [588, 101] on button at bounding box center [590, 96] width 9 height 9
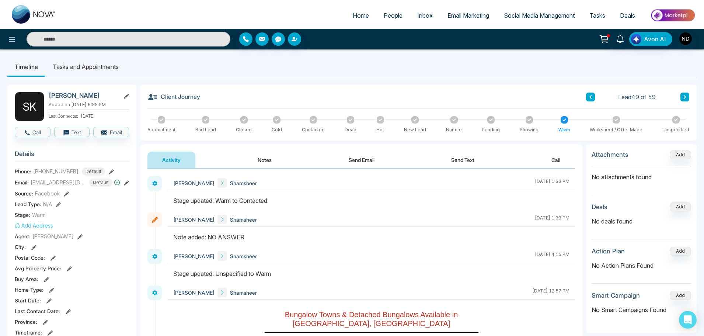
click at [273, 154] on button "Notes" at bounding box center [264, 159] width 43 height 17
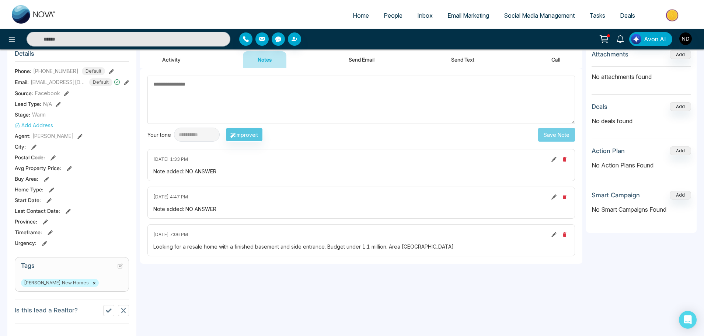
scroll to position [37, 0]
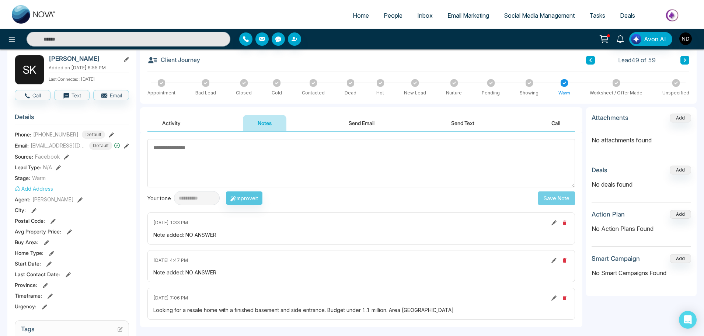
click at [594, 61] on button at bounding box center [590, 60] width 9 height 9
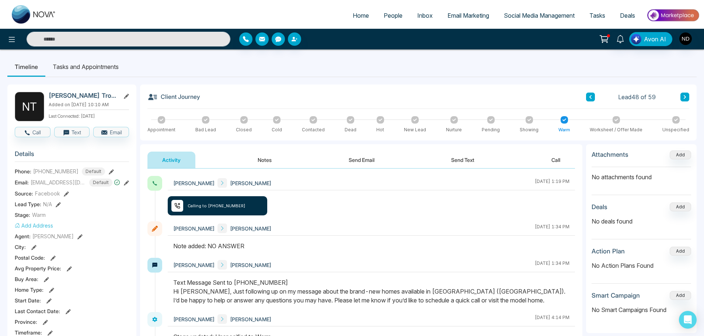
click at [270, 157] on button "Notes" at bounding box center [264, 159] width 43 height 17
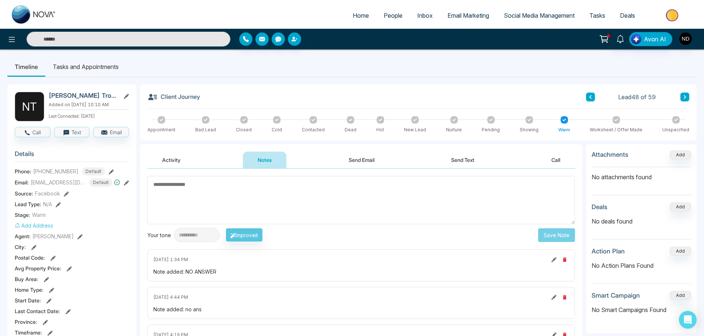
click at [181, 162] on button "Activity" at bounding box center [171, 159] width 48 height 17
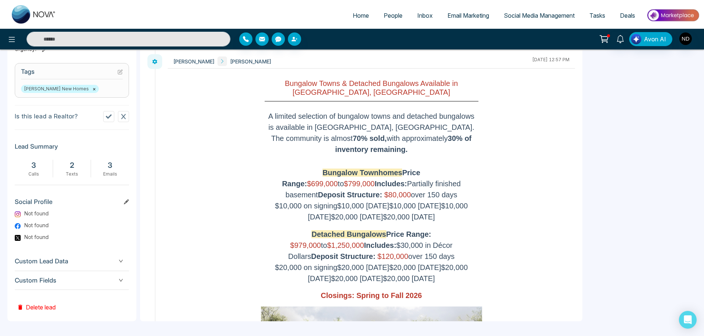
drag, startPoint x: 149, startPoint y: 144, endPoint x: 157, endPoint y: 81, distance: 64.2
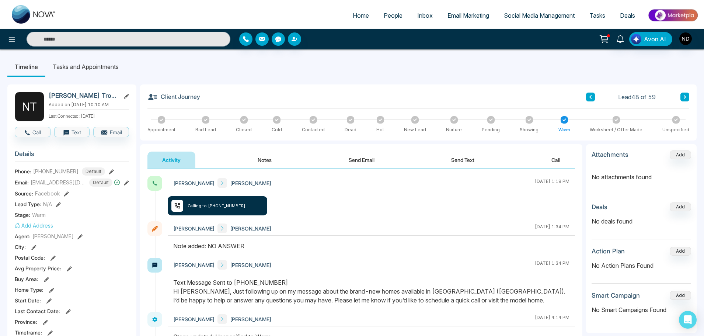
click at [590, 100] on button at bounding box center [590, 96] width 9 height 9
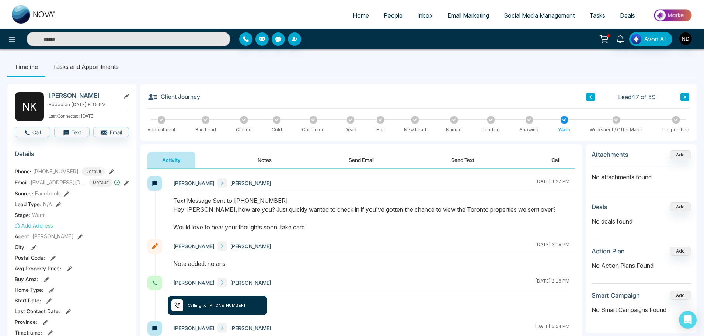
click at [591, 100] on button at bounding box center [590, 96] width 9 height 9
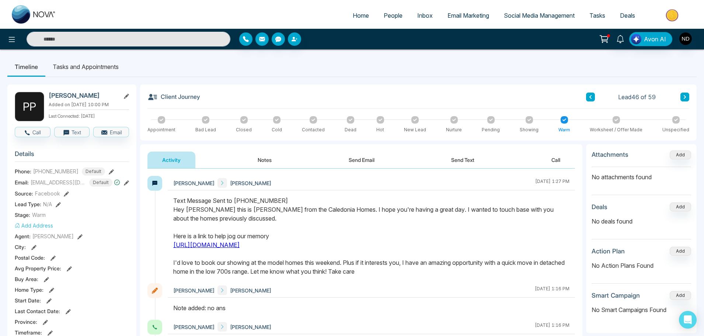
click at [46, 13] on img at bounding box center [34, 14] width 44 height 18
select select "*"
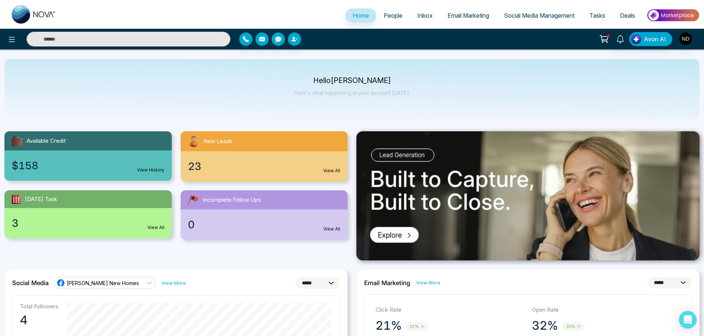
click at [34, 13] on img at bounding box center [34, 14] width 44 height 18
